Goal: Task Accomplishment & Management: Use online tool/utility

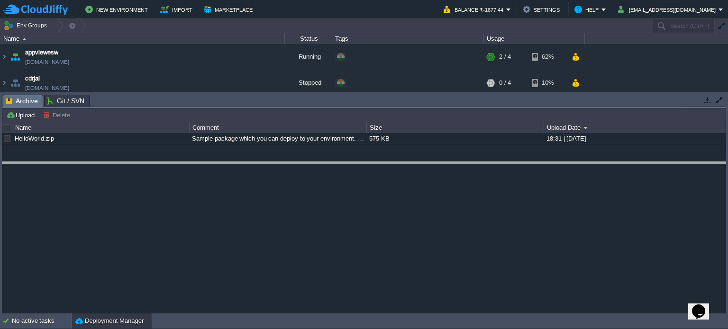
drag, startPoint x: 287, startPoint y: 101, endPoint x: 293, endPoint y: 169, distance: 68.0
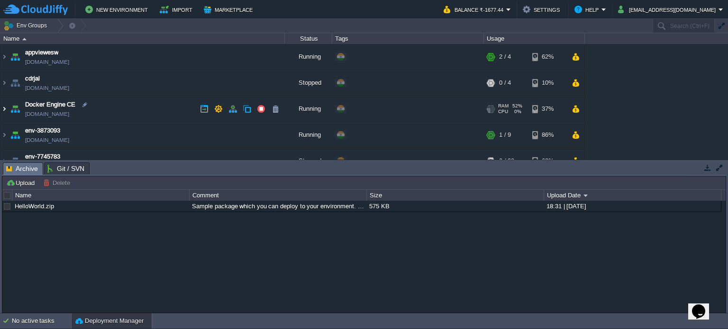
click at [3, 110] on img at bounding box center [4, 109] width 8 height 26
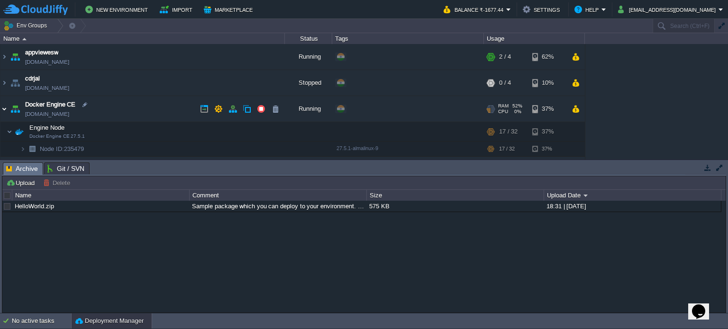
click at [3, 110] on img at bounding box center [4, 109] width 8 height 26
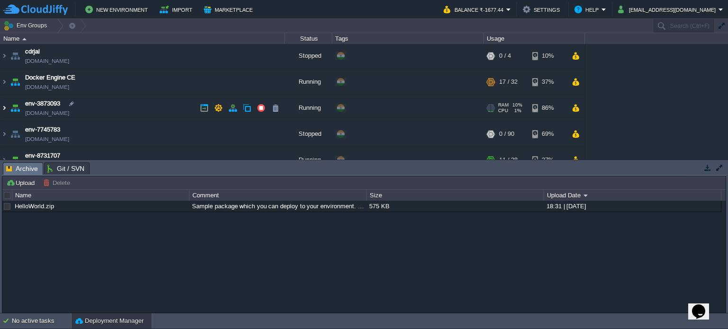
scroll to position [28, 0]
click at [3, 106] on img at bounding box center [4, 107] width 8 height 26
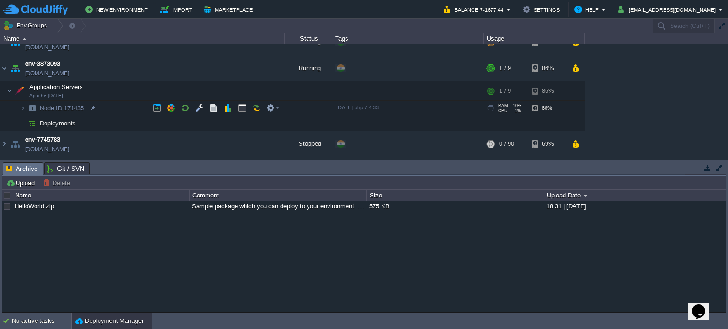
scroll to position [66, 0]
click at [195, 106] on button "button" at bounding box center [199, 108] width 9 height 9
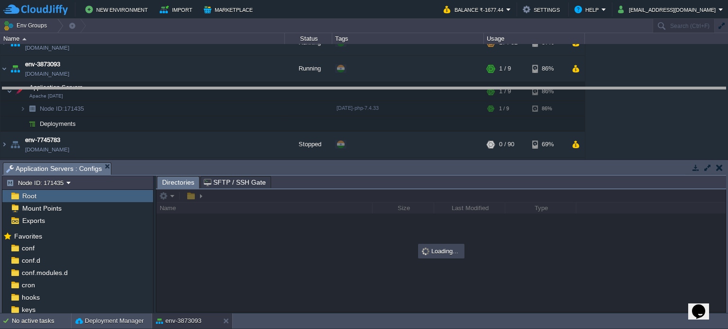
drag, startPoint x: 274, startPoint y: 168, endPoint x: 275, endPoint y: 93, distance: 74.9
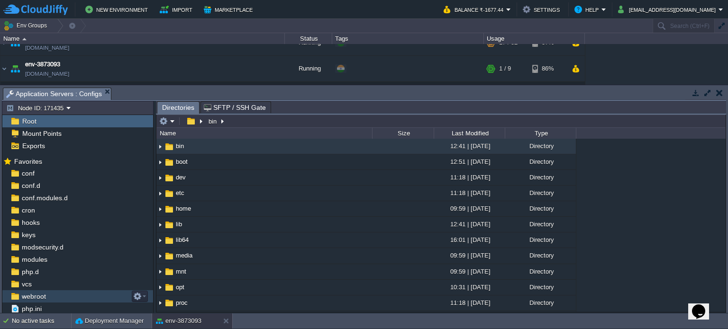
click at [25, 295] on span "webroot" at bounding box center [33, 296] width 27 height 9
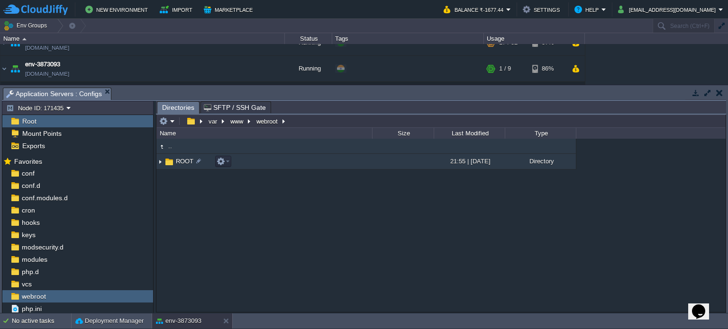
click at [176, 161] on span "ROOT" at bounding box center [184, 161] width 20 height 8
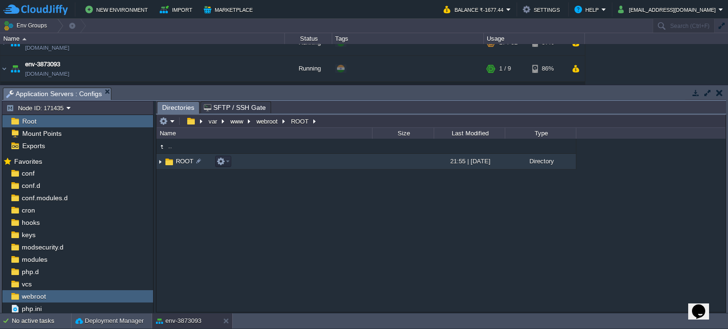
click at [176, 161] on span "ROOT" at bounding box center [184, 161] width 20 height 8
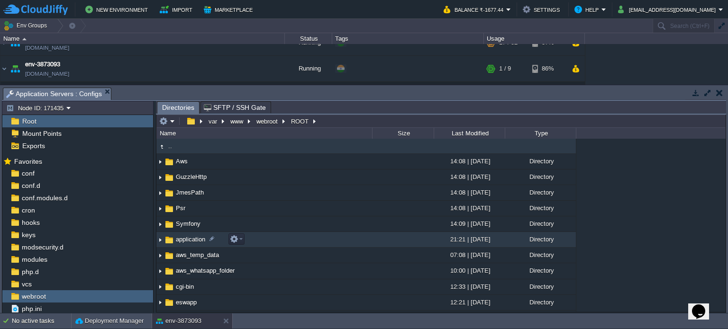
click at [184, 236] on span "application" at bounding box center [190, 240] width 32 height 8
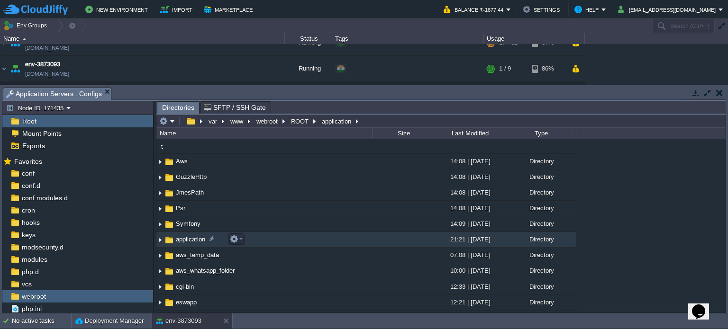
click at [184, 236] on span "application" at bounding box center [190, 240] width 32 height 8
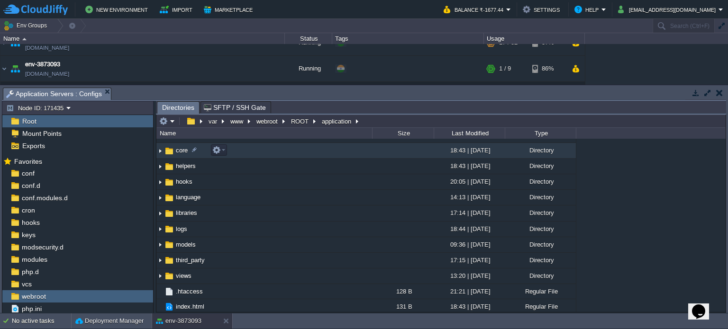
scroll to position [0, 0]
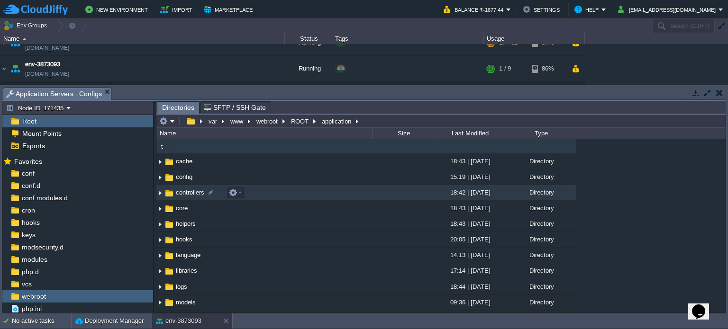
click at [180, 192] on span "controllers" at bounding box center [189, 193] width 31 height 8
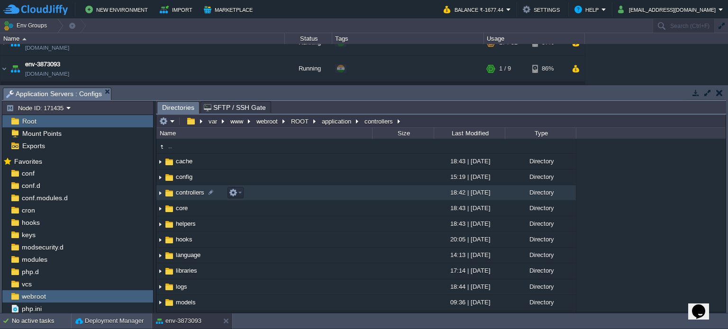
click at [180, 192] on span "controllers" at bounding box center [189, 193] width 31 height 8
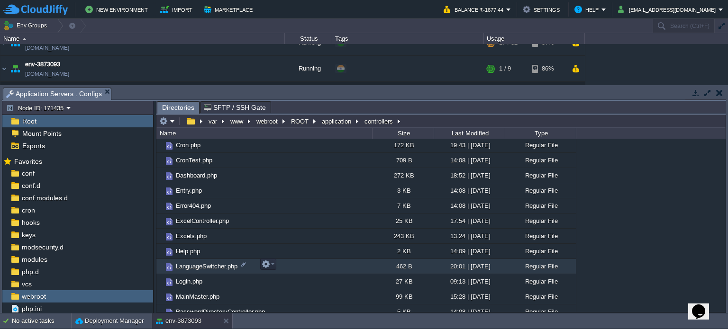
scroll to position [218, 0]
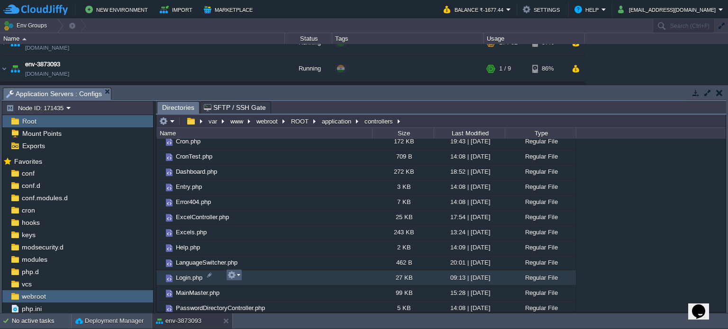
click at [236, 276] on em at bounding box center [233, 275] width 13 height 9
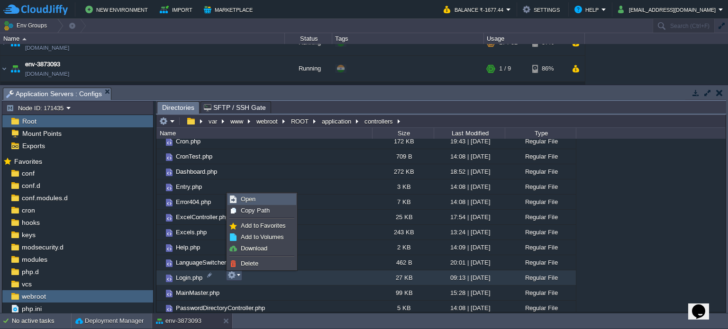
click at [259, 198] on link "Open" at bounding box center [262, 199] width 68 height 10
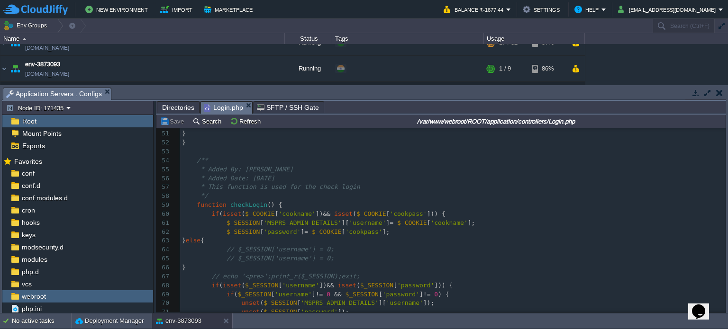
scroll to position [0, 0]
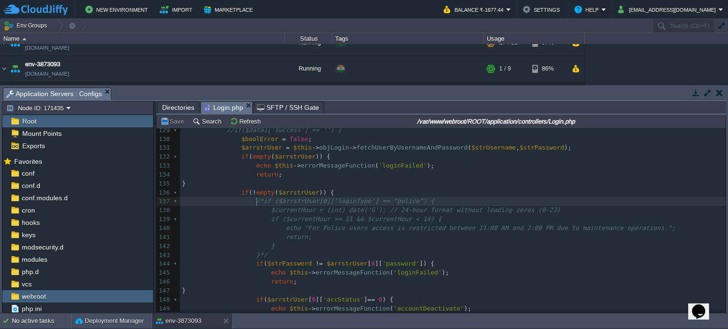
click at [256, 204] on div "619 <?php defined ( 'BASEPATH' ) OR exit ( 'No direct script access allowed' );…" at bounding box center [452, 197] width 545 height 393
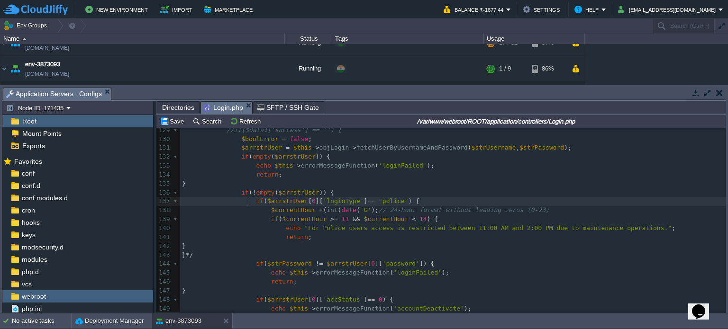
click at [270, 259] on pre "} */" at bounding box center [452, 255] width 545 height 9
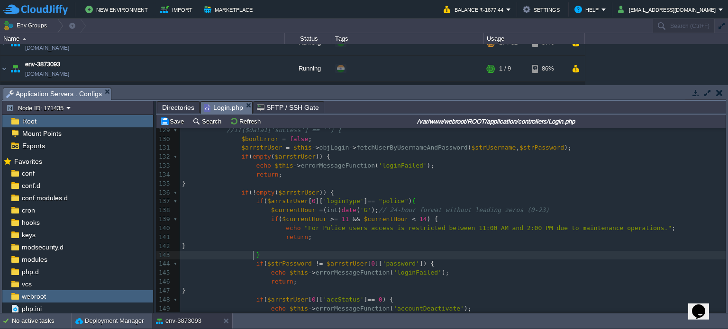
click at [342, 221] on span "11" at bounding box center [346, 219] width 8 height 7
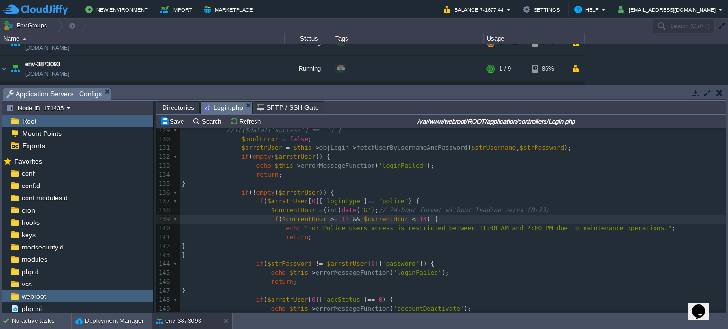
click at [406, 222] on div "xxxxxxxxxx <?php defined ( 'BASEPATH' ) OR exit ( 'No direct script access allo…" at bounding box center [452, 197] width 545 height 393
type textarea "12"
click at [499, 230] on span ""For Police users access is restricted between 11:00 AM and 2:00 PM due to main…" at bounding box center [487, 228] width 367 height 7
type textarea "1"
click at [405, 220] on div "x <?php defined ( 'BASEPATH' ) OR exit ( 'No direct script access allowed' ); 1…" at bounding box center [452, 197] width 545 height 393
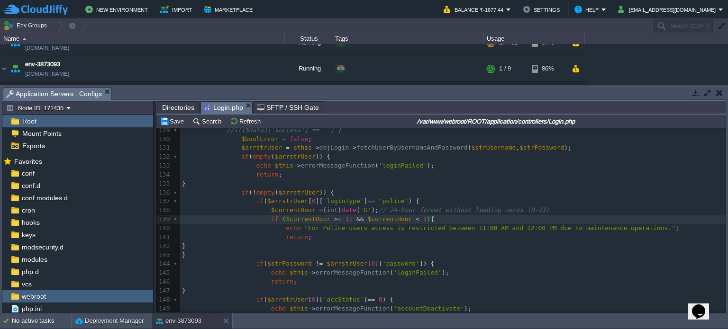
type textarea "12"
type textarea "3"
type textarea "="
click at [423, 220] on span "13" at bounding box center [427, 219] width 8 height 7
type textarea "12"
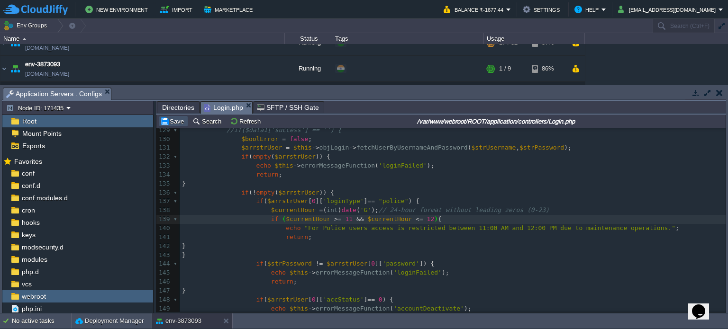
click at [169, 122] on button "Save" at bounding box center [173, 121] width 27 height 9
